Goal: Navigation & Orientation: Find specific page/section

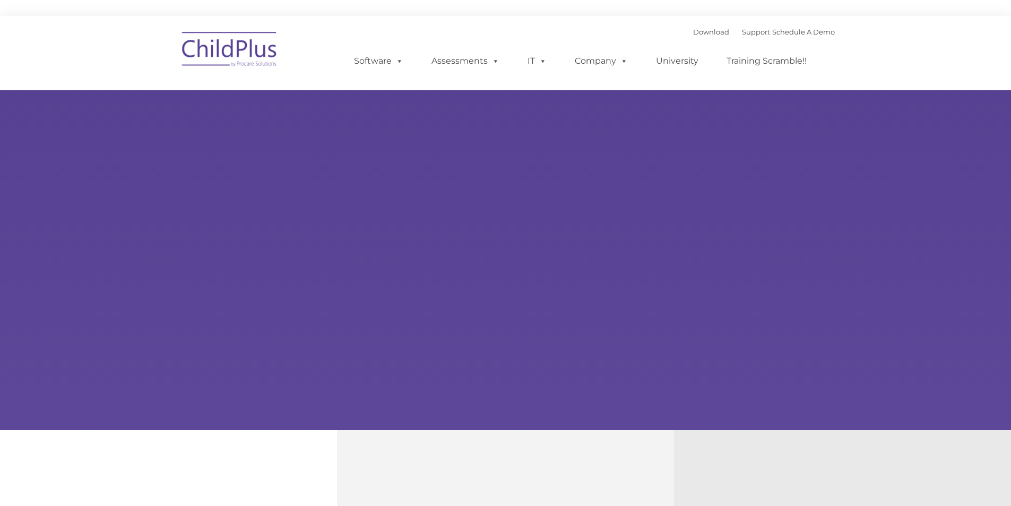
type input ""
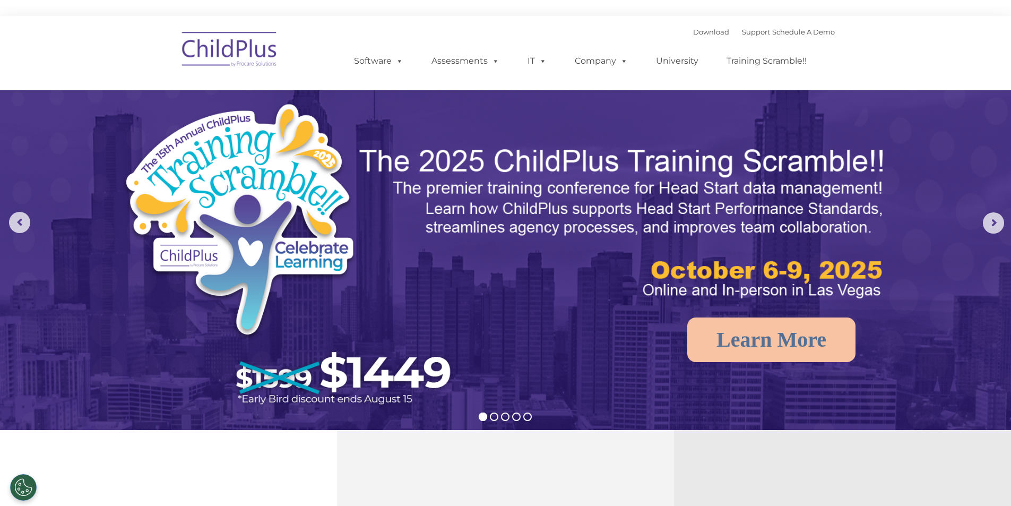
select select "MEDIUM"
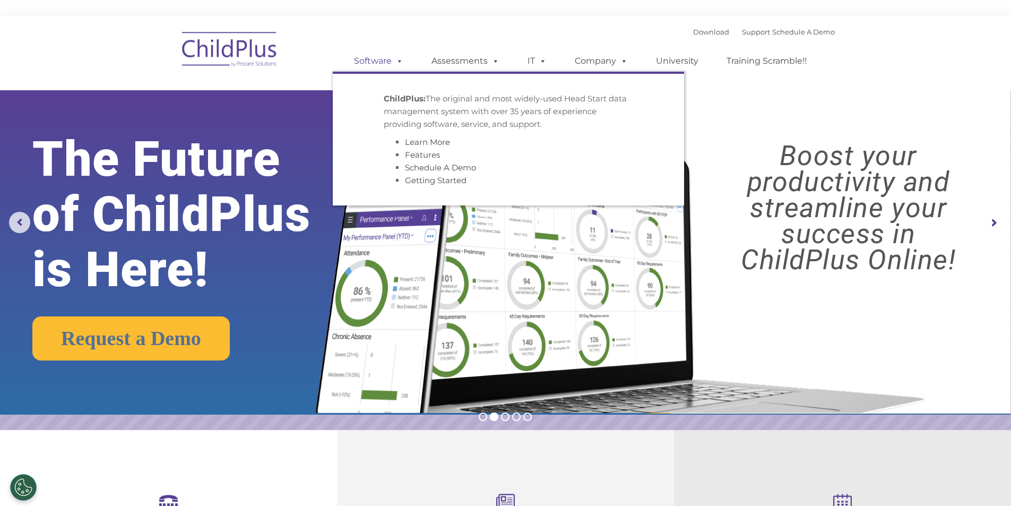
click at [386, 64] on link "Software" at bounding box center [378, 60] width 71 height 21
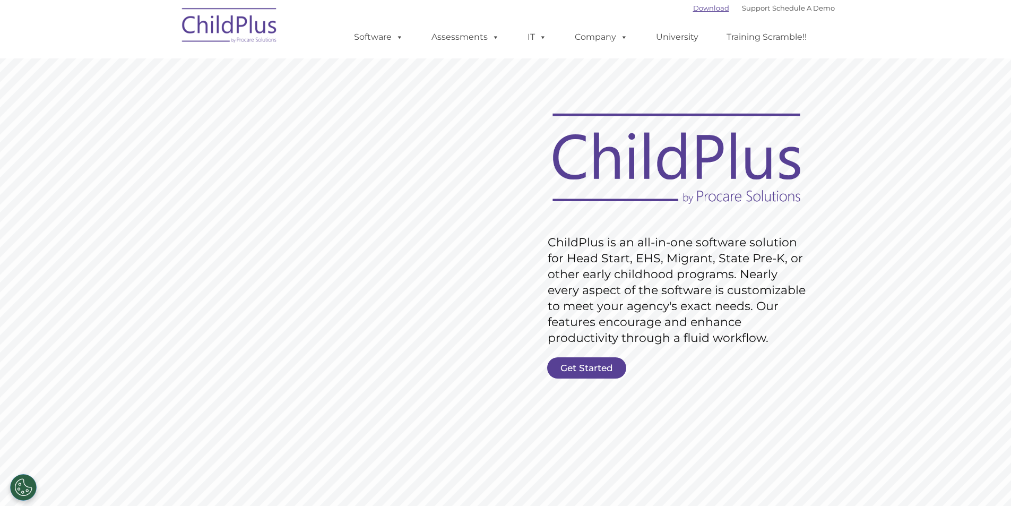
click at [693, 11] on link "Download" at bounding box center [711, 8] width 36 height 8
